Goal: Task Accomplishment & Management: Use online tool/utility

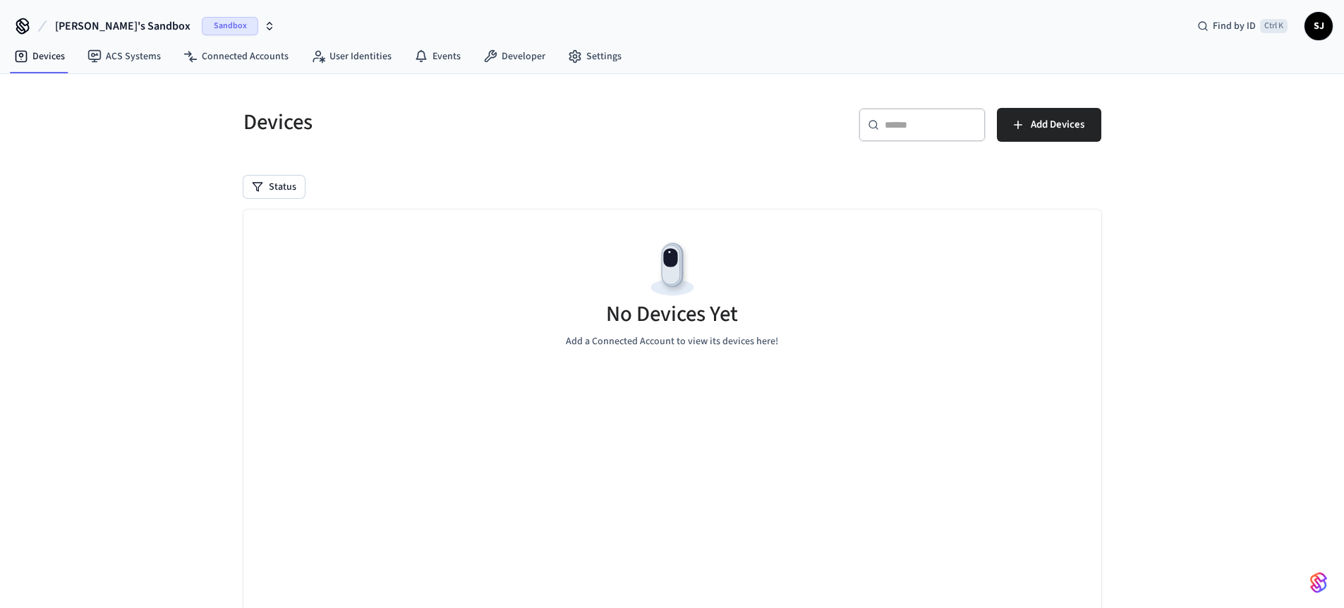
click at [82, 27] on span "[PERSON_NAME]'s Sandbox" at bounding box center [122, 26] width 135 height 17
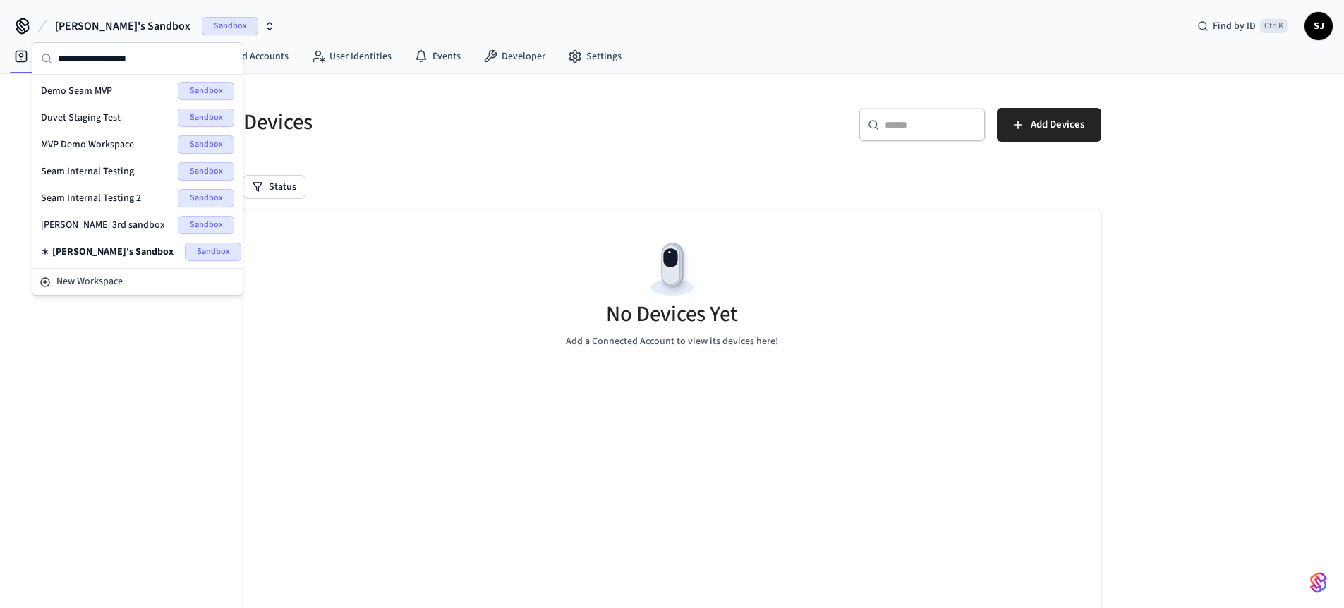
click at [72, 207] on div "Seam Internal Testing 2 Sandbox" at bounding box center [137, 198] width 193 height 18
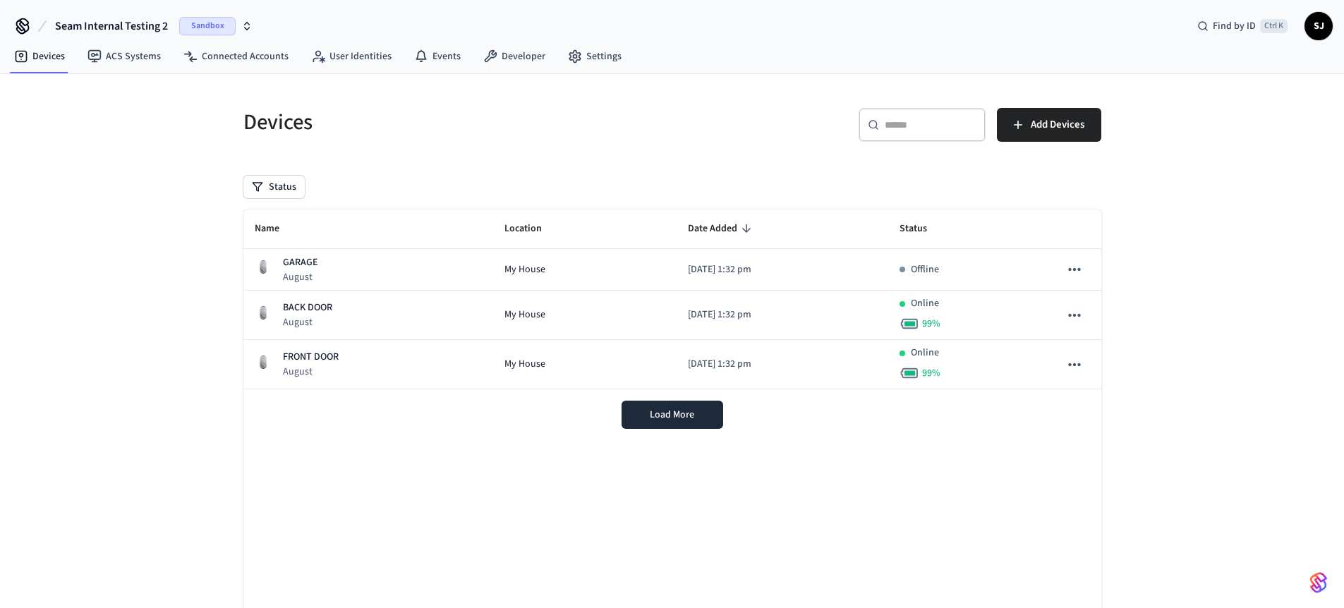
click at [523, 73] on nav "Devices ACS Systems Connected Accounts User Identities Events Developer Settings" at bounding box center [318, 57] width 630 height 32
click at [507, 44] on link "Developer" at bounding box center [514, 56] width 85 height 25
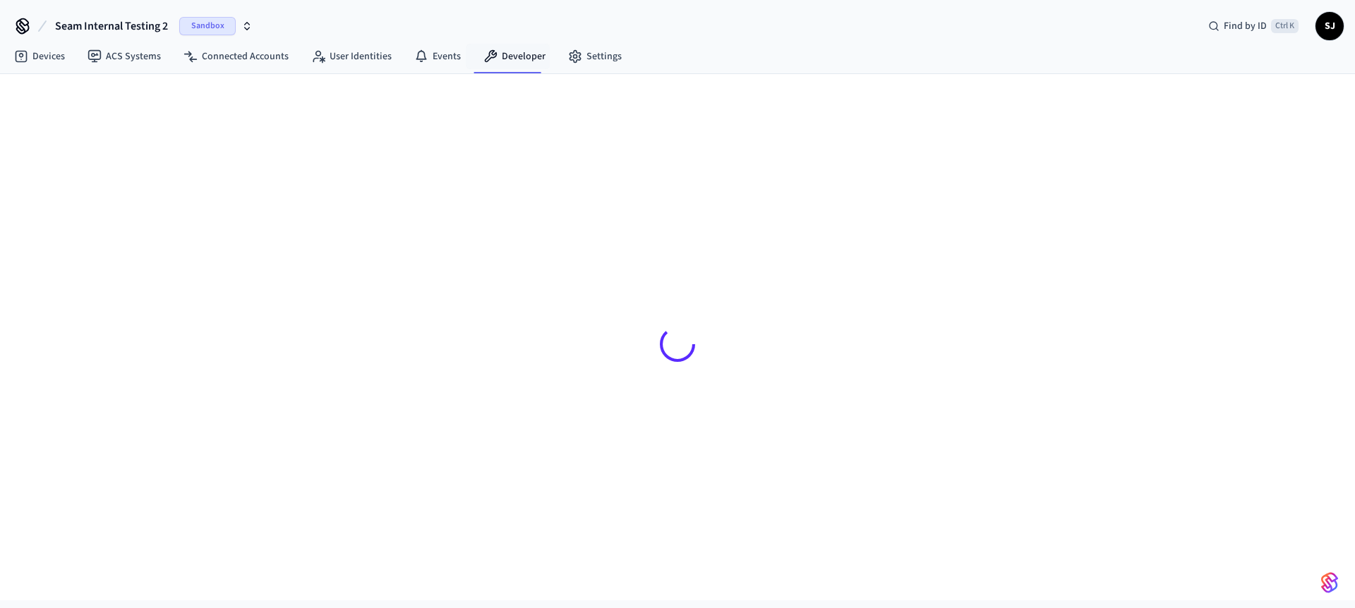
click at [507, 44] on link "Developer" at bounding box center [514, 56] width 85 height 25
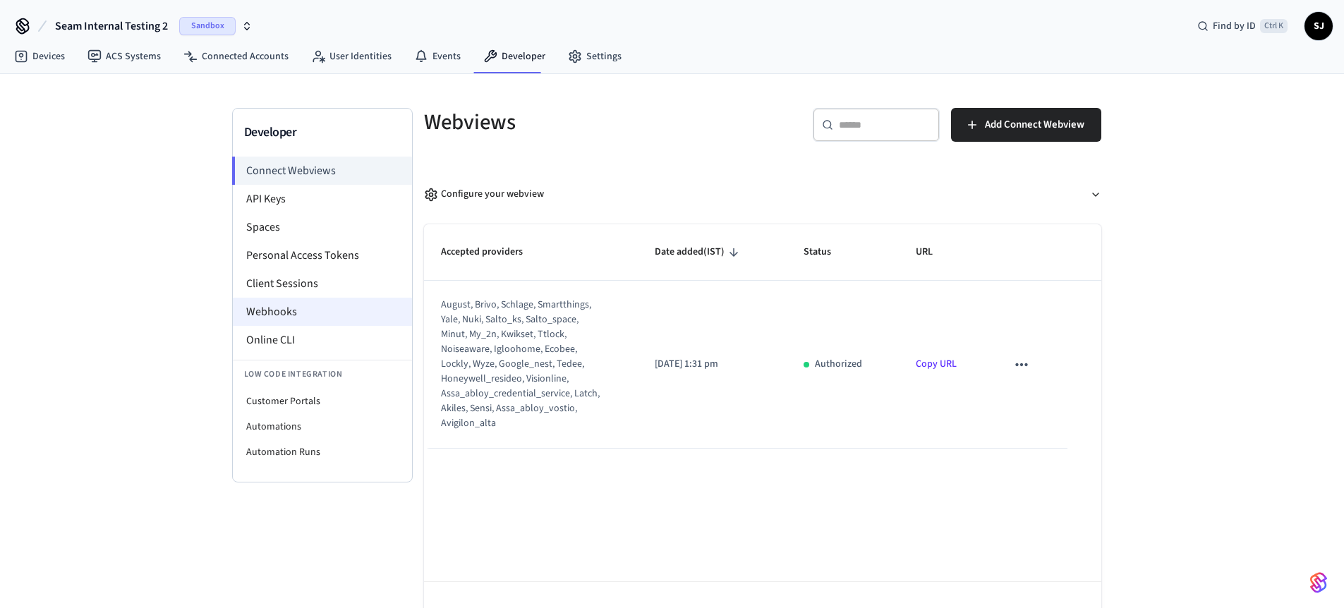
click at [282, 320] on li "Webhooks" at bounding box center [322, 312] width 179 height 28
click at [276, 324] on li "Webhooks" at bounding box center [322, 312] width 179 height 28
click at [270, 327] on li "Online CLI" at bounding box center [322, 340] width 179 height 28
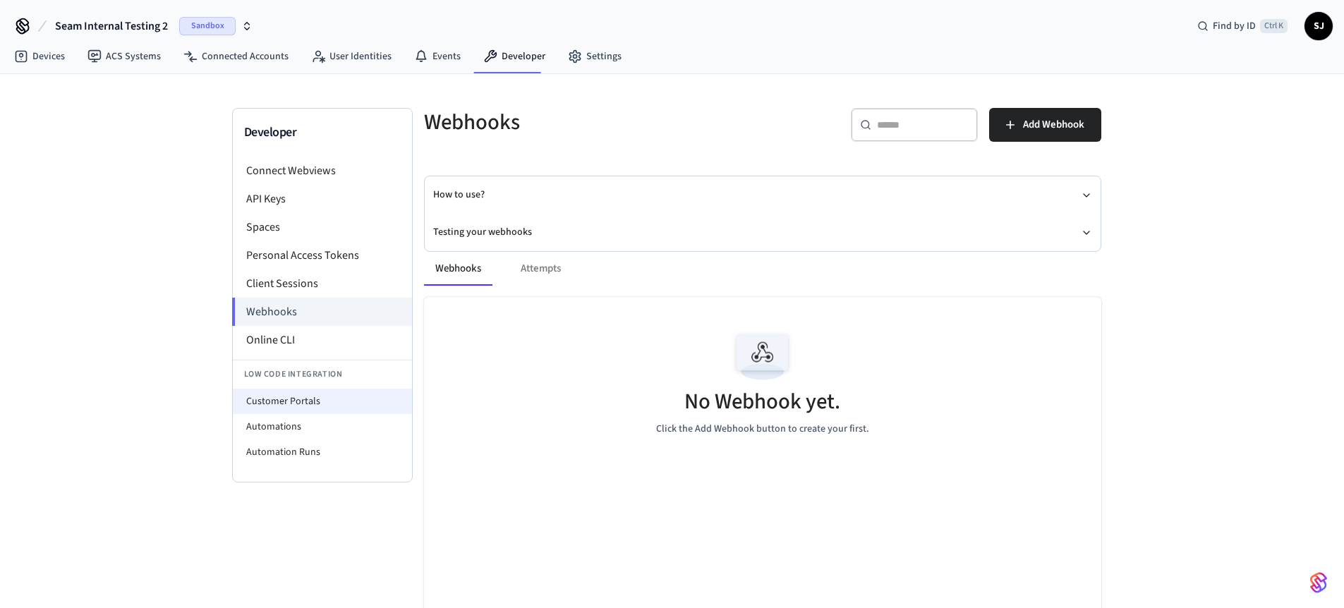
click at [270, 395] on li "Customer Portals" at bounding box center [322, 401] width 179 height 25
select select "**********"
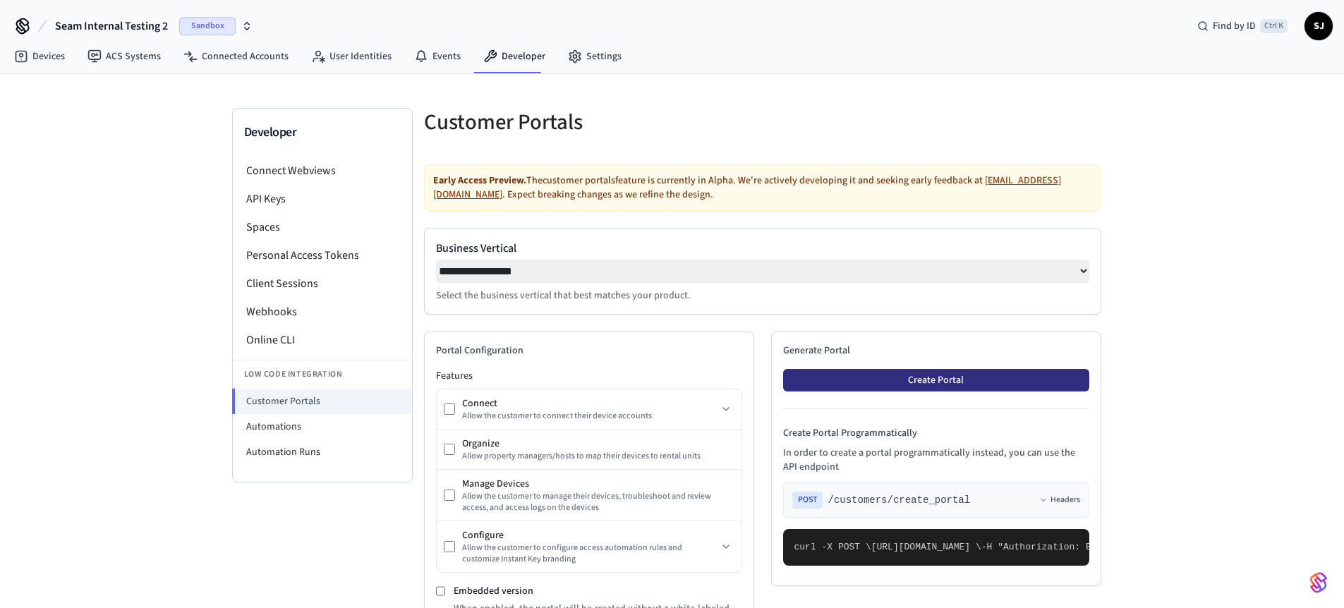
click at [871, 391] on button "Create Portal" at bounding box center [936, 380] width 306 height 23
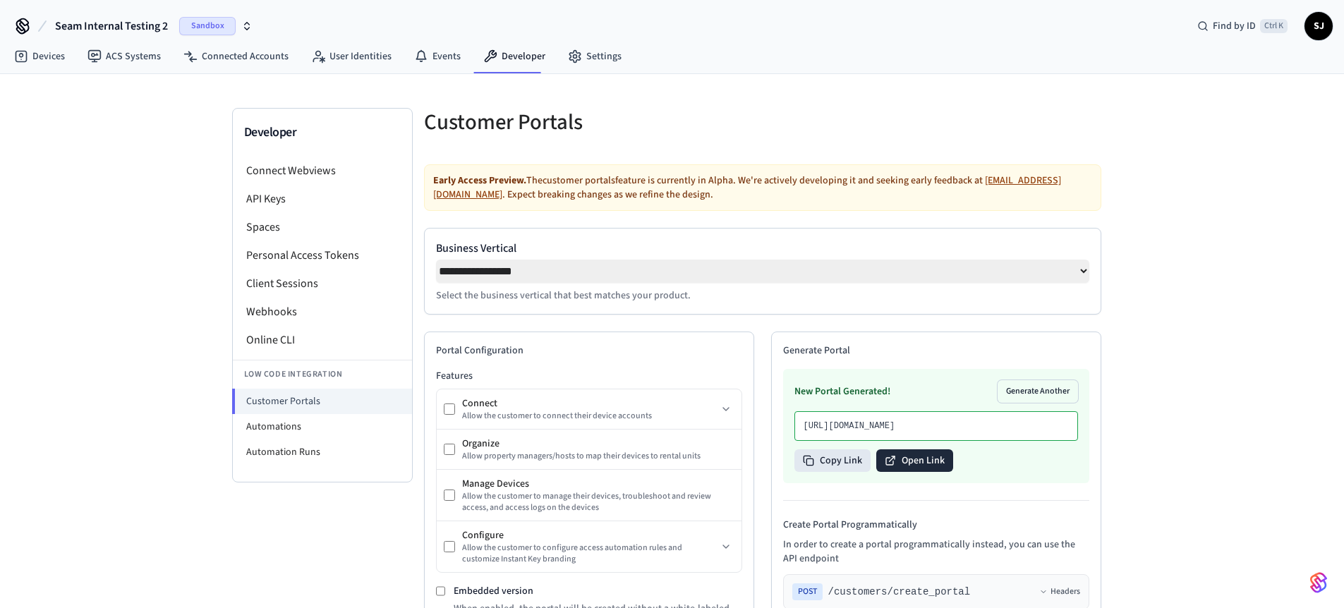
click at [910, 472] on button "Open Link" at bounding box center [914, 461] width 77 height 23
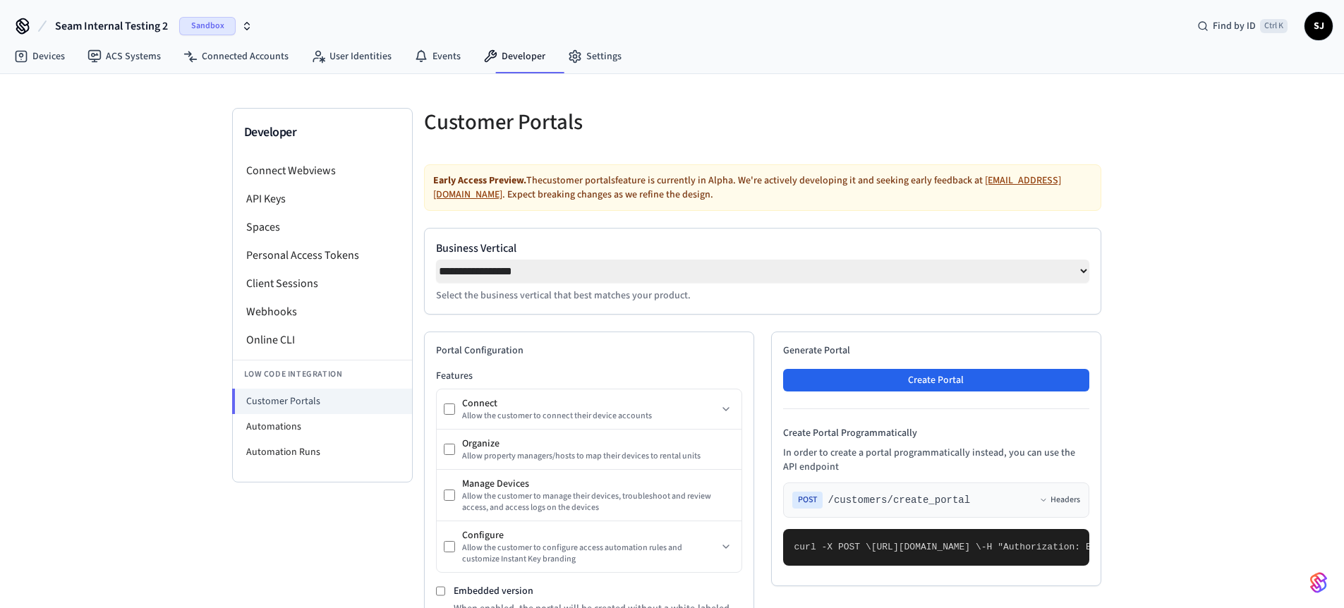
select select "**********"
